Goal: Task Accomplishment & Management: Manage account settings

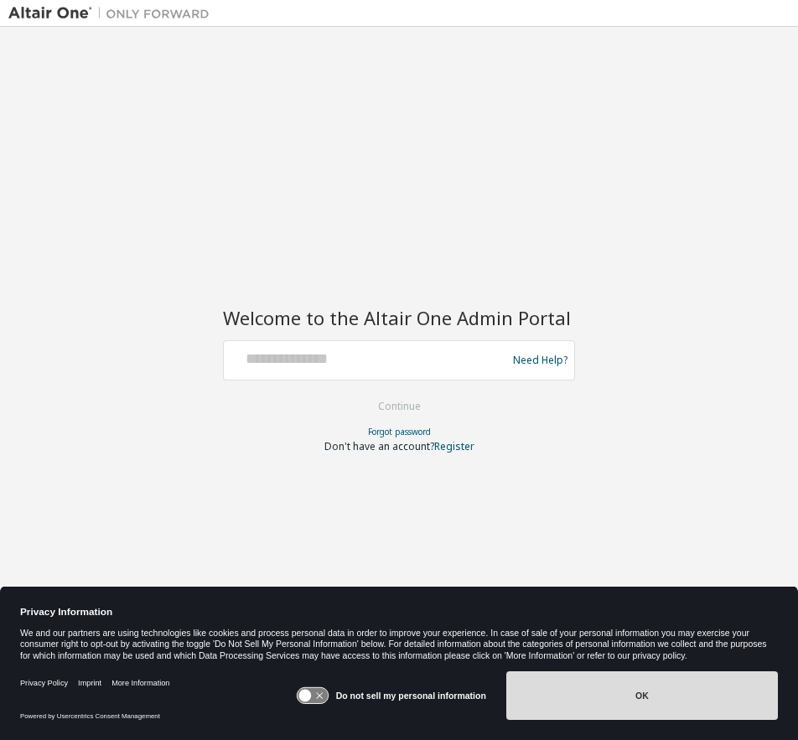
click at [580, 696] on button "OK" at bounding box center [642, 695] width 272 height 49
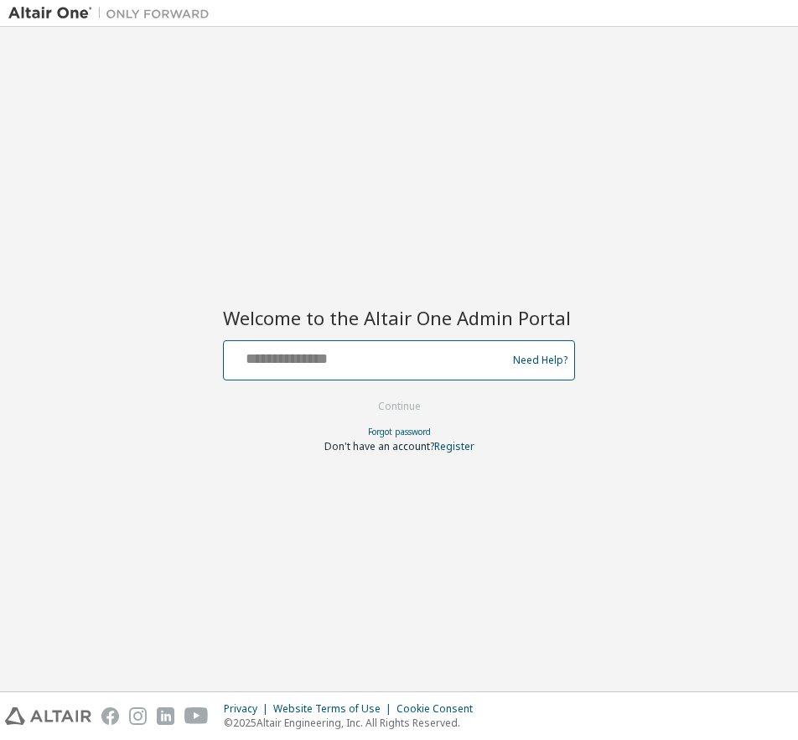
click at [354, 359] on input "text" at bounding box center [367, 356] width 274 height 24
type input "**********"
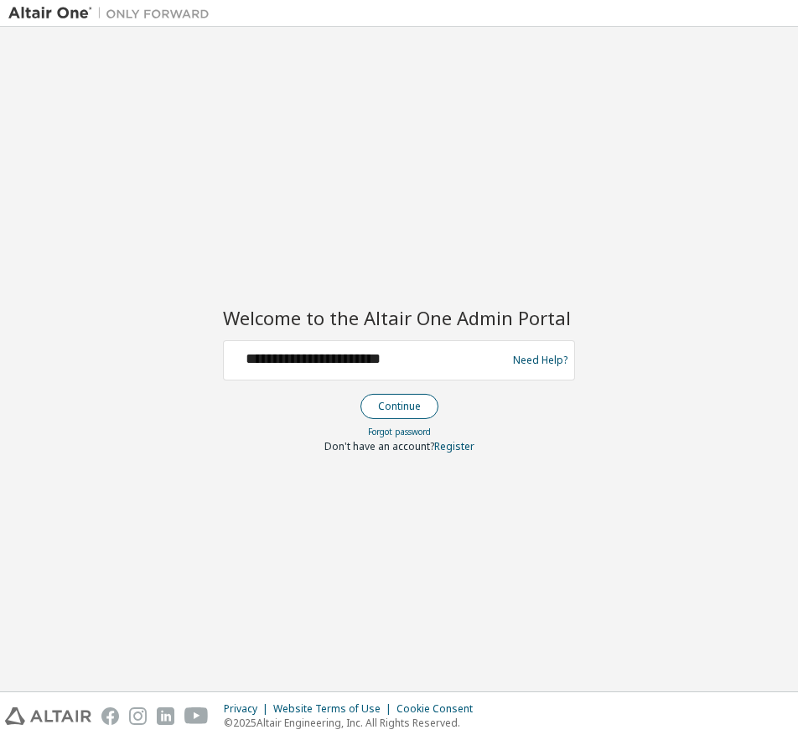
click at [385, 406] on button "Continue" at bounding box center [399, 406] width 78 height 25
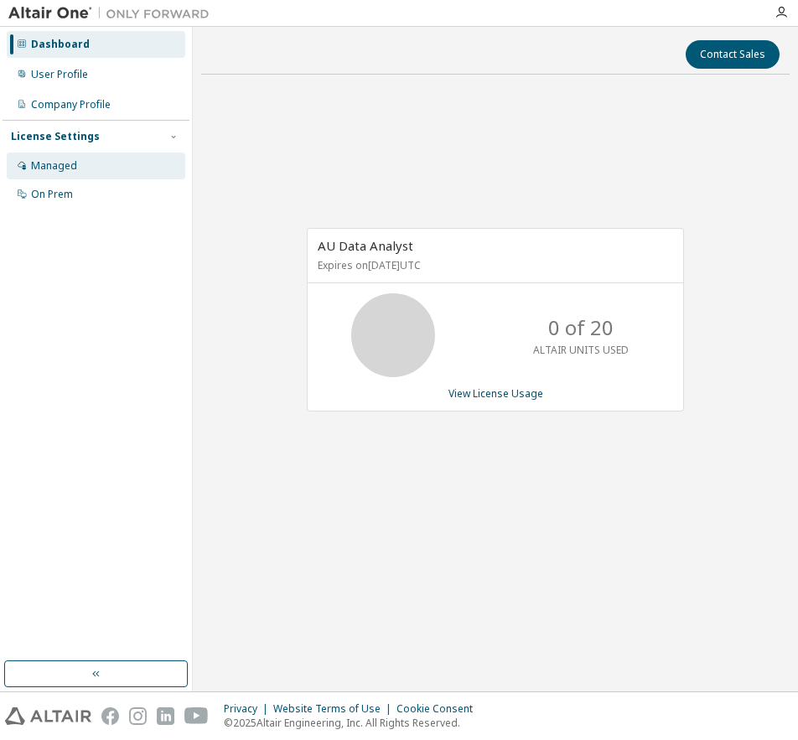
click at [73, 165] on div "Managed" at bounding box center [54, 165] width 46 height 13
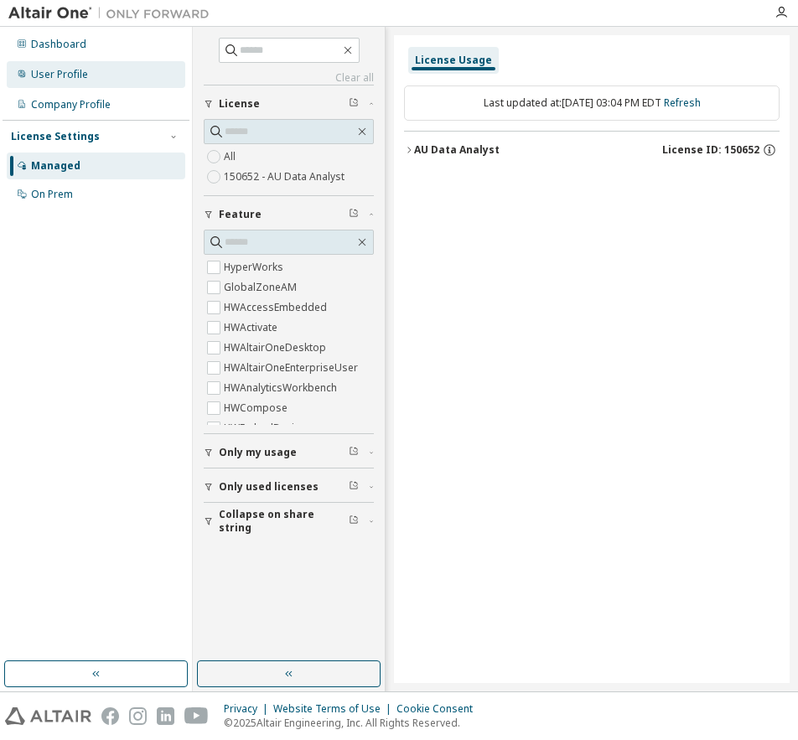
click at [43, 75] on div "User Profile" at bounding box center [59, 74] width 57 height 13
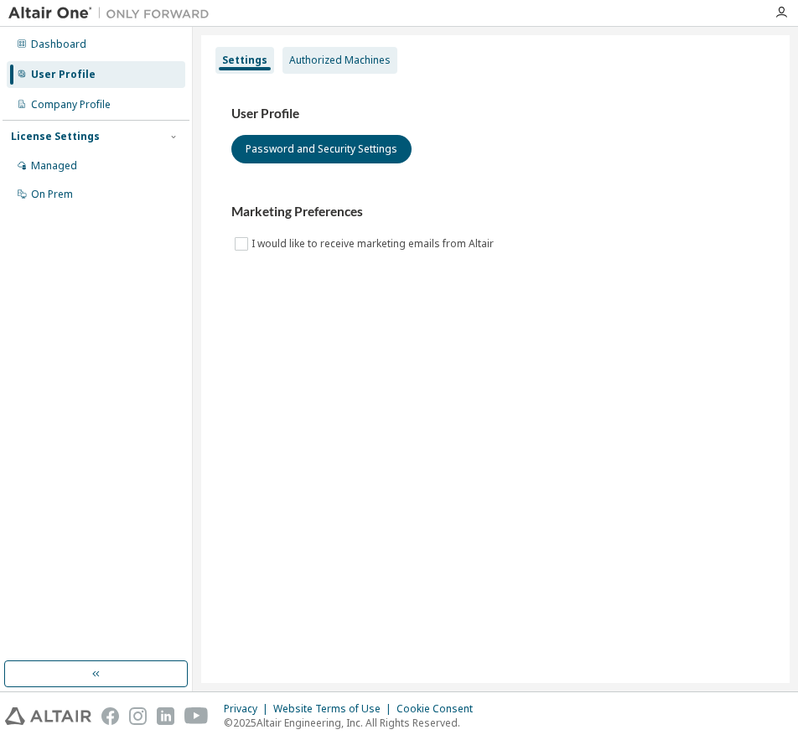
click at [309, 64] on div "Authorized Machines" at bounding box center [339, 60] width 101 height 13
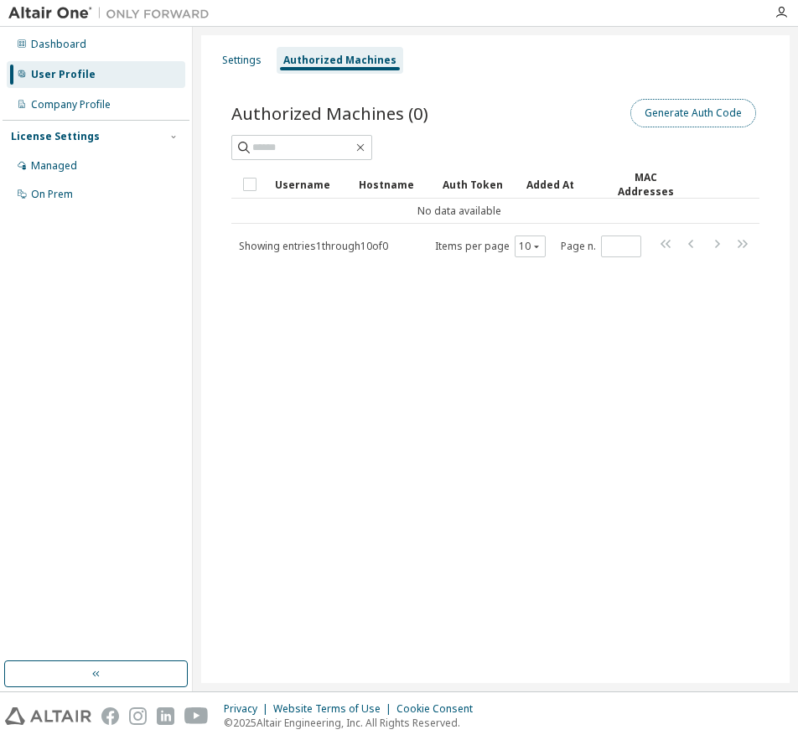
click at [692, 115] on button "Generate Auth Code" at bounding box center [693, 113] width 126 height 28
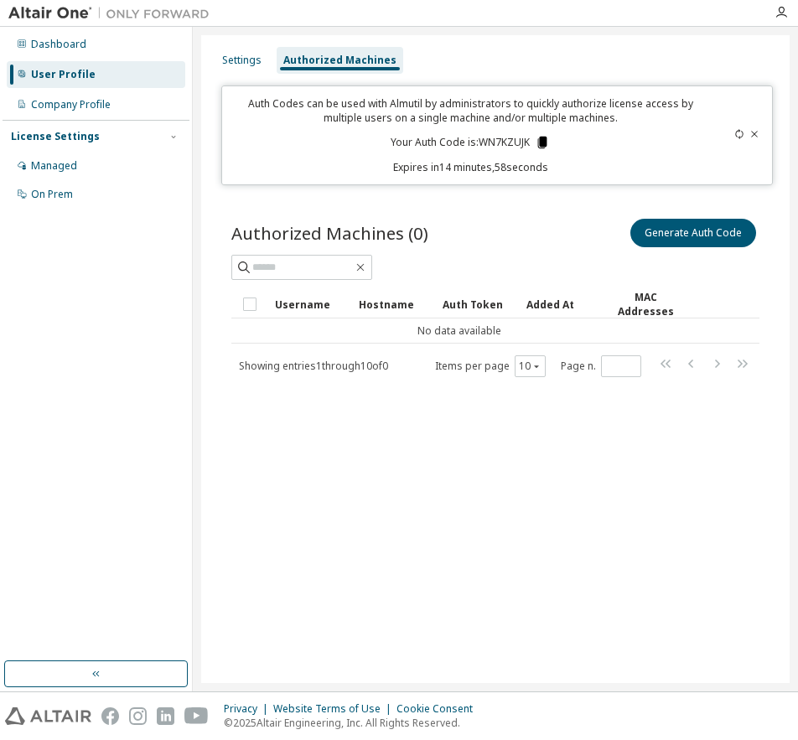
click at [546, 142] on icon at bounding box center [542, 143] width 9 height 12
click at [779, 18] on icon "button" at bounding box center [780, 12] width 13 height 13
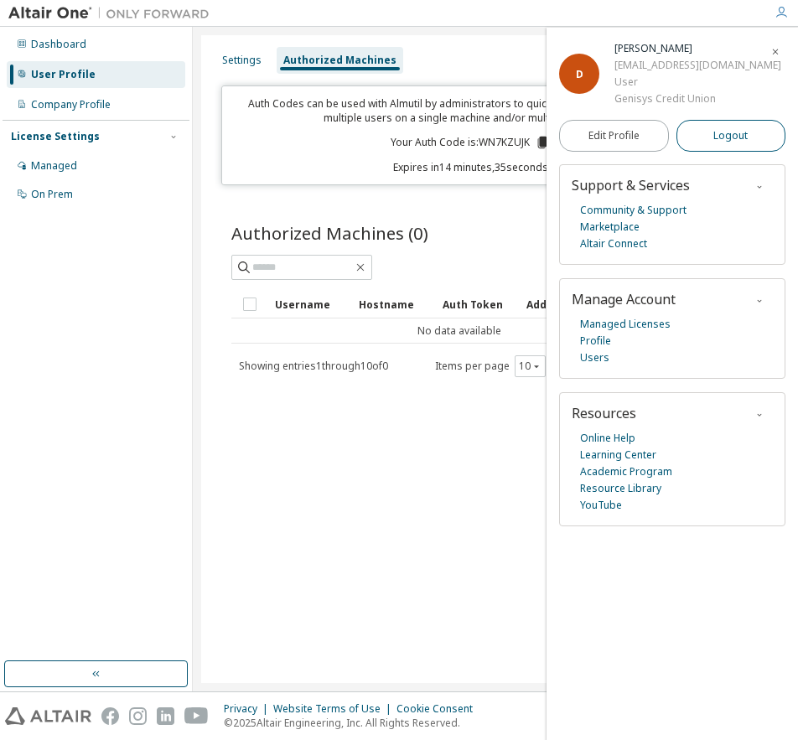
click at [737, 132] on span "Logout" at bounding box center [730, 135] width 34 height 17
